Goal: Submit feedback/report problem: Submit feedback/report problem

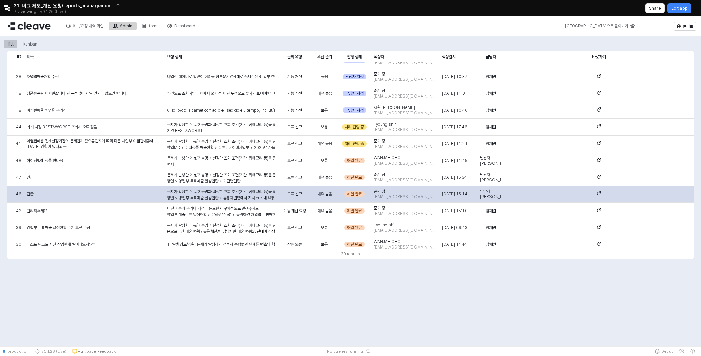
scroll to position [29, 0]
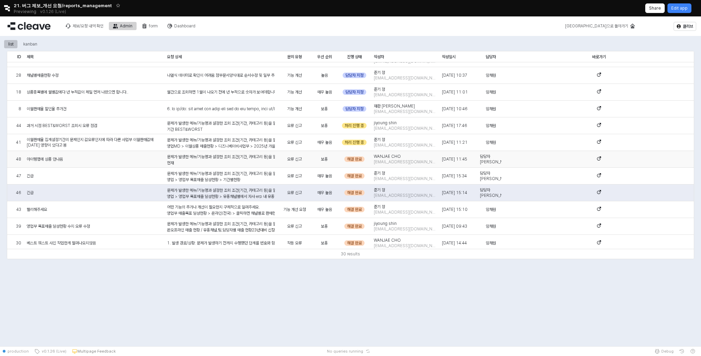
click at [105, 156] on div "아이템맵에 상품 안나옴" at bounding box center [94, 159] width 140 height 17
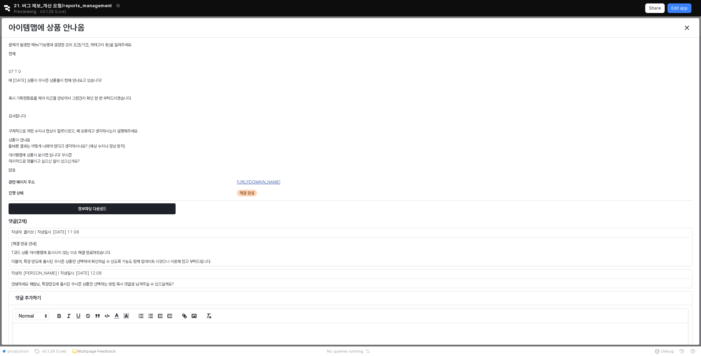
click at [280, 182] on link "https://agabang.cleave.work/app/item-map-new-ettoi" at bounding box center [258, 182] width 43 height 5
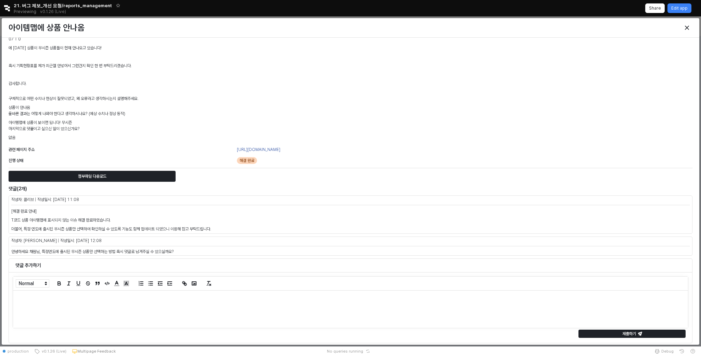
click at [66, 314] on div at bounding box center [350, 308] width 675 height 37
click at [54, 303] on p at bounding box center [350, 303] width 664 height 6
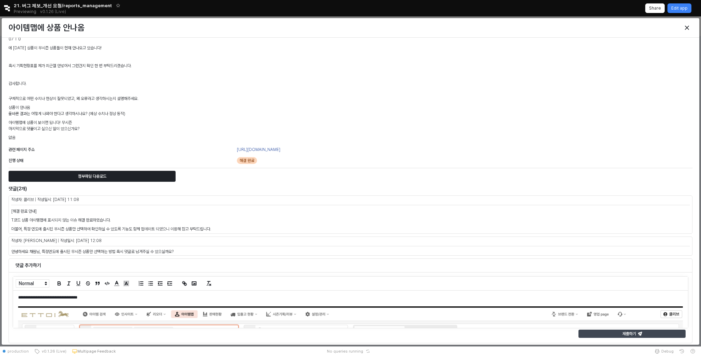
click at [659, 335] on div "제출하기" at bounding box center [631, 334] width 101 height 8
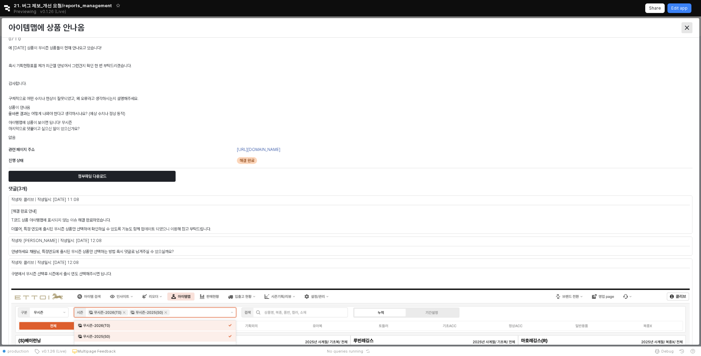
click at [687, 29] on icon "Close" at bounding box center [687, 28] width 4 height 4
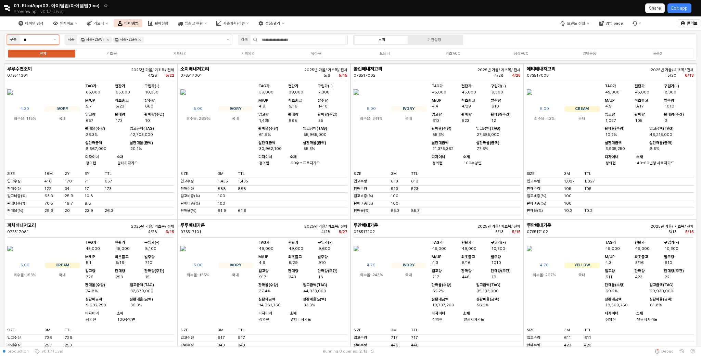
click at [45, 40] on input "**" at bounding box center [37, 40] width 26 height 6
click at [42, 39] on input "**" at bounding box center [37, 40] width 26 height 6
click at [41, 61] on div "무시즌" at bounding box center [33, 64] width 52 height 11
type input "***"
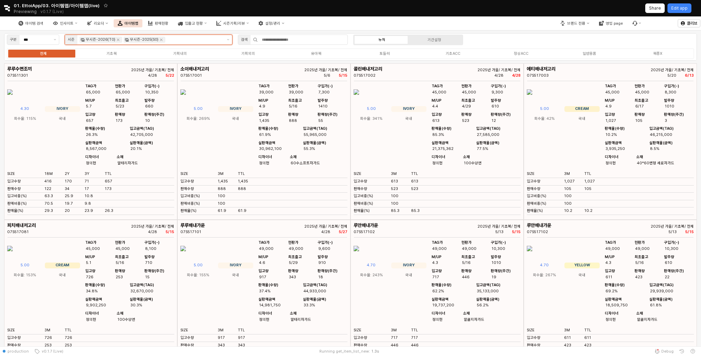
click at [189, 41] on input "App Frame" at bounding box center [194, 40] width 55 height 6
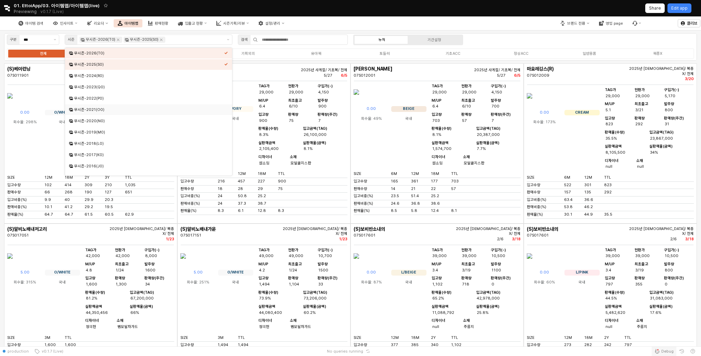
click at [671, 349] on span "Debug" at bounding box center [667, 350] width 12 height 5
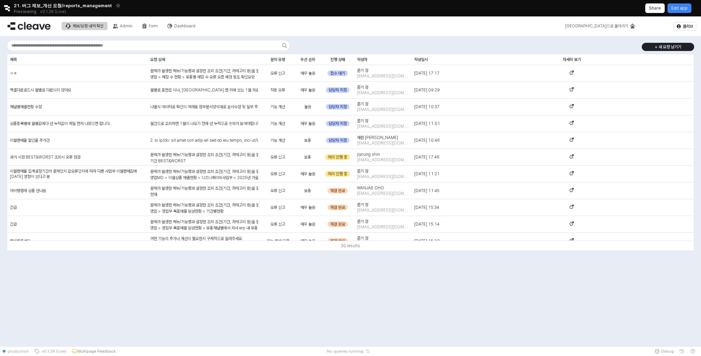
click at [7, 7] on icon "Retool logo" at bounding box center [7, 8] width 6 height 6
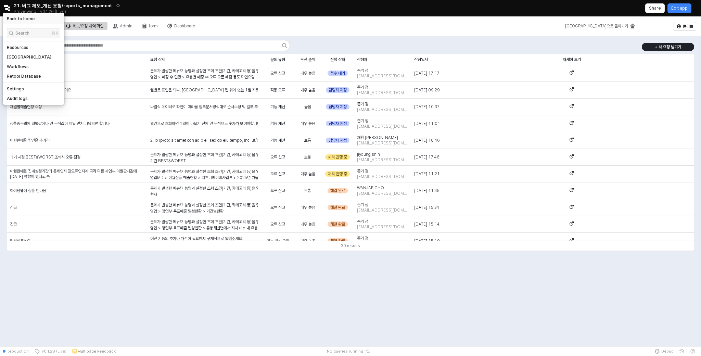
click at [15, 19] on h5 "Back to home" at bounding box center [21, 18] width 28 height 5
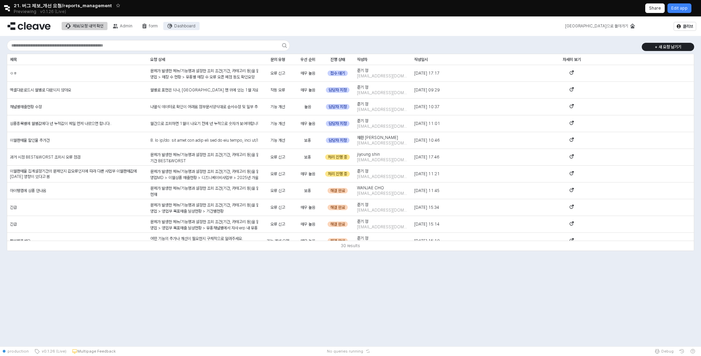
click at [180, 27] on div "Dashboard" at bounding box center [184, 26] width 21 height 5
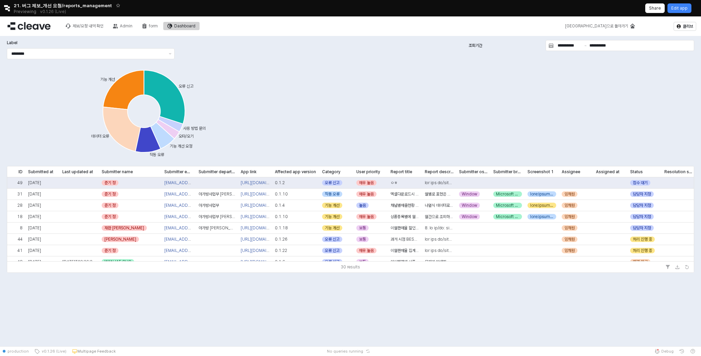
click at [266, 110] on div "오류 신고 기능 개선 데이터 오류 작동 오류 기능 개선 요청 오타/오기 사용 방법 문의" at bounding box center [148, 112] width 283 height 101
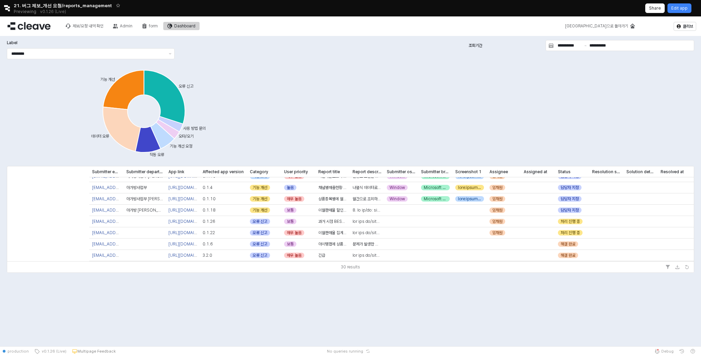
scroll to position [18, 0]
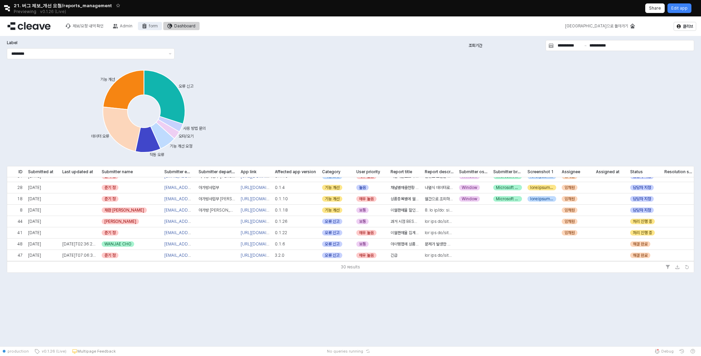
click at [149, 29] on button "form" at bounding box center [150, 26] width 24 height 8
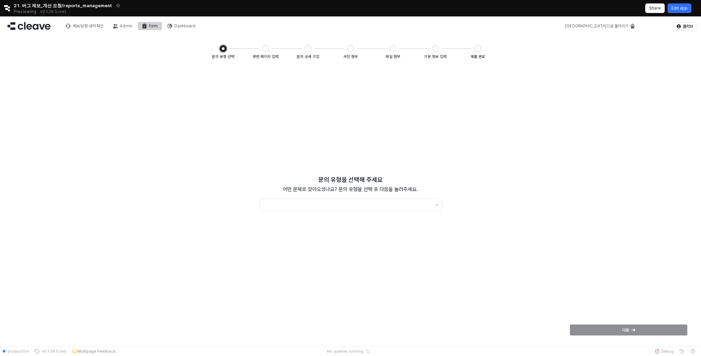
click at [683, 9] on p "Edit app" at bounding box center [679, 7] width 16 height 5
